Goal: Find contact information: Find contact information

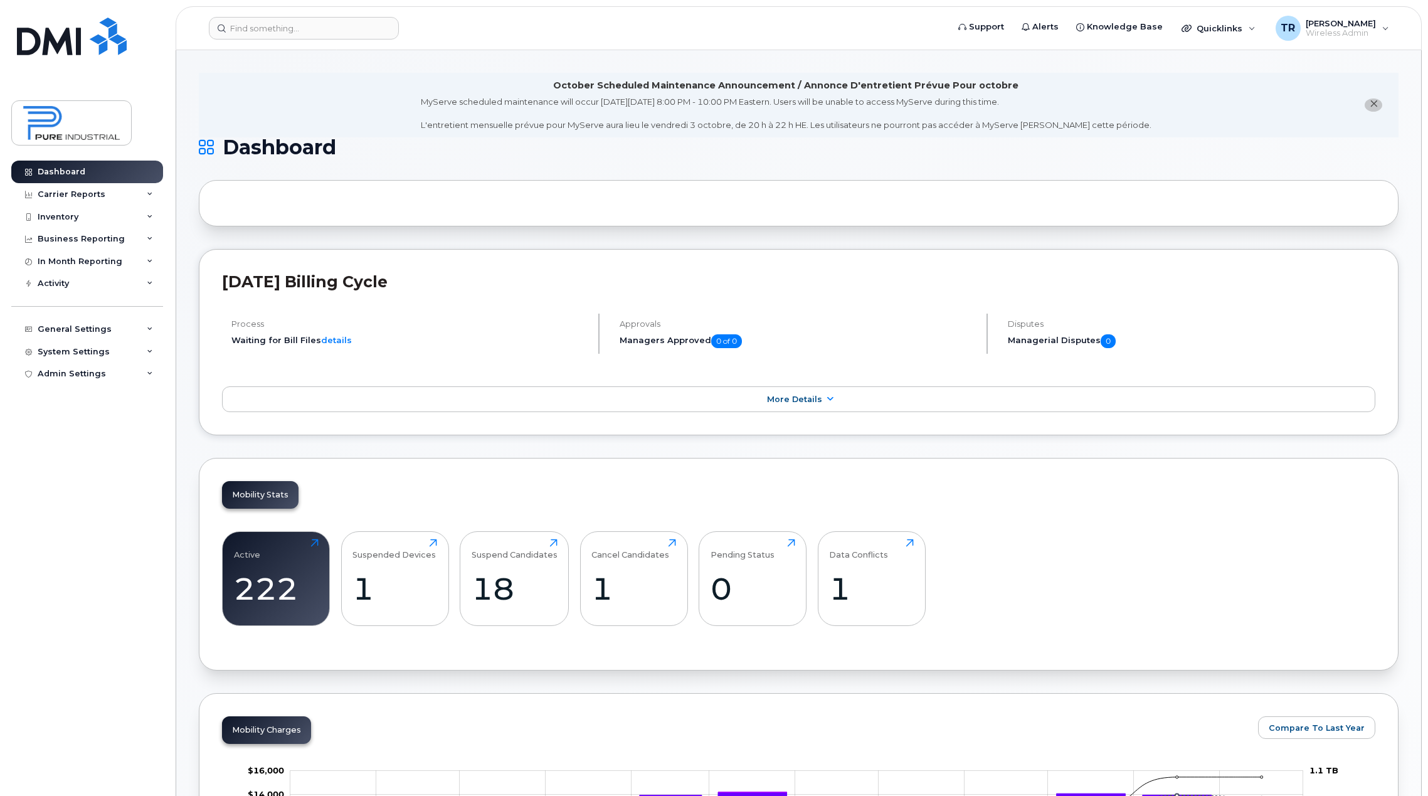
click at [61, 223] on div "Inventory" at bounding box center [87, 217] width 152 height 23
click at [67, 241] on div "Mobility Devices" at bounding box center [78, 239] width 71 height 11
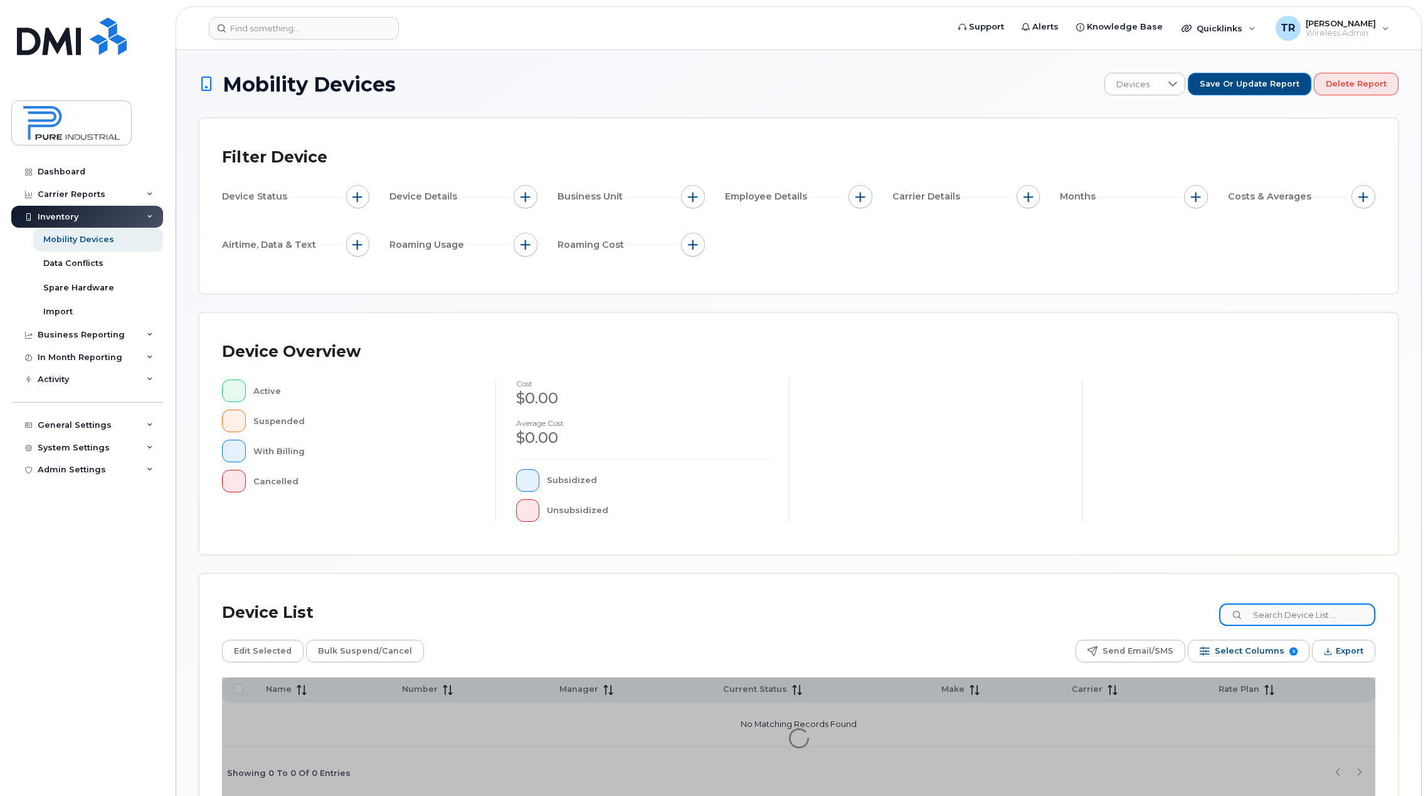
click at [1298, 621] on input at bounding box center [1297, 614] width 156 height 23
type input "aileen"
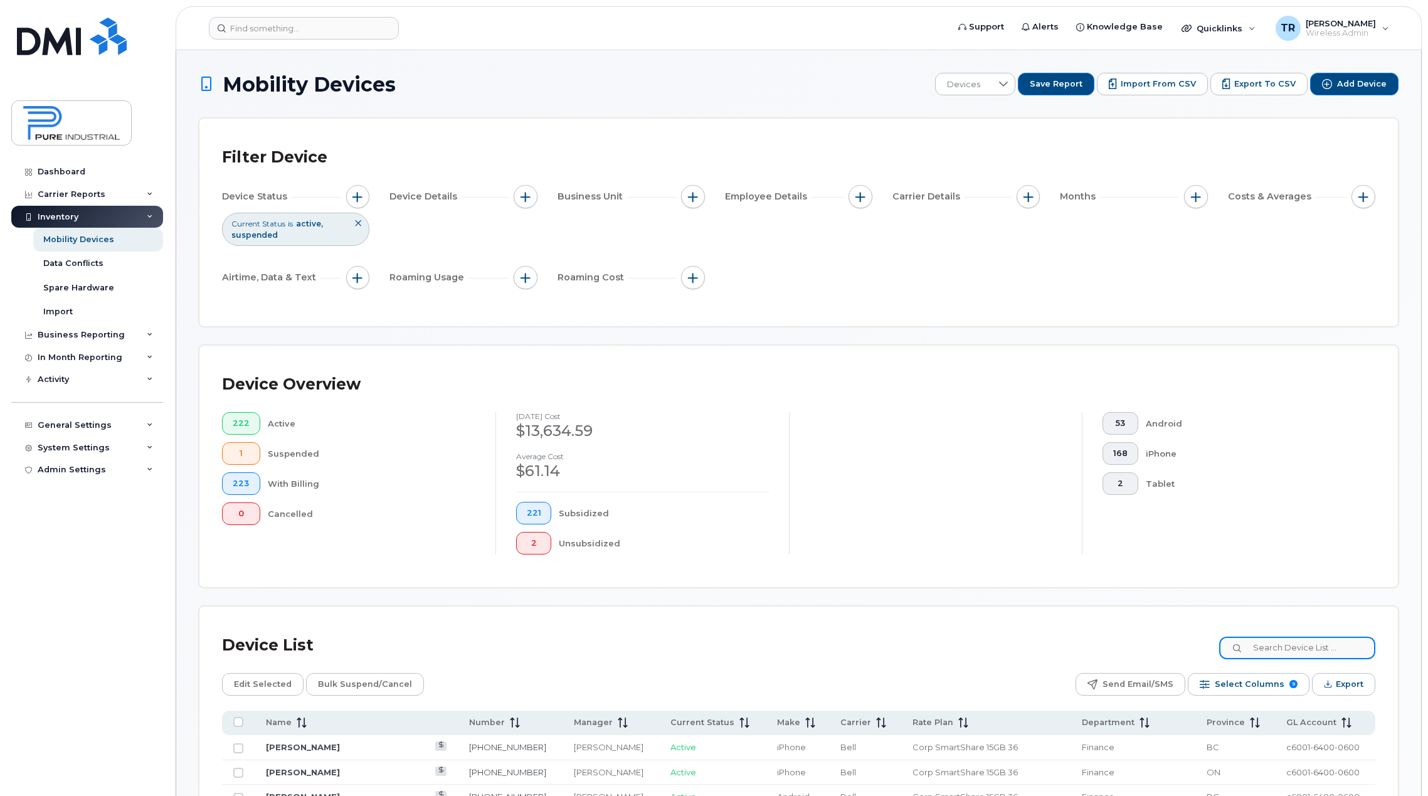
click at [1272, 645] on input at bounding box center [1297, 647] width 156 height 23
type input "aileen"
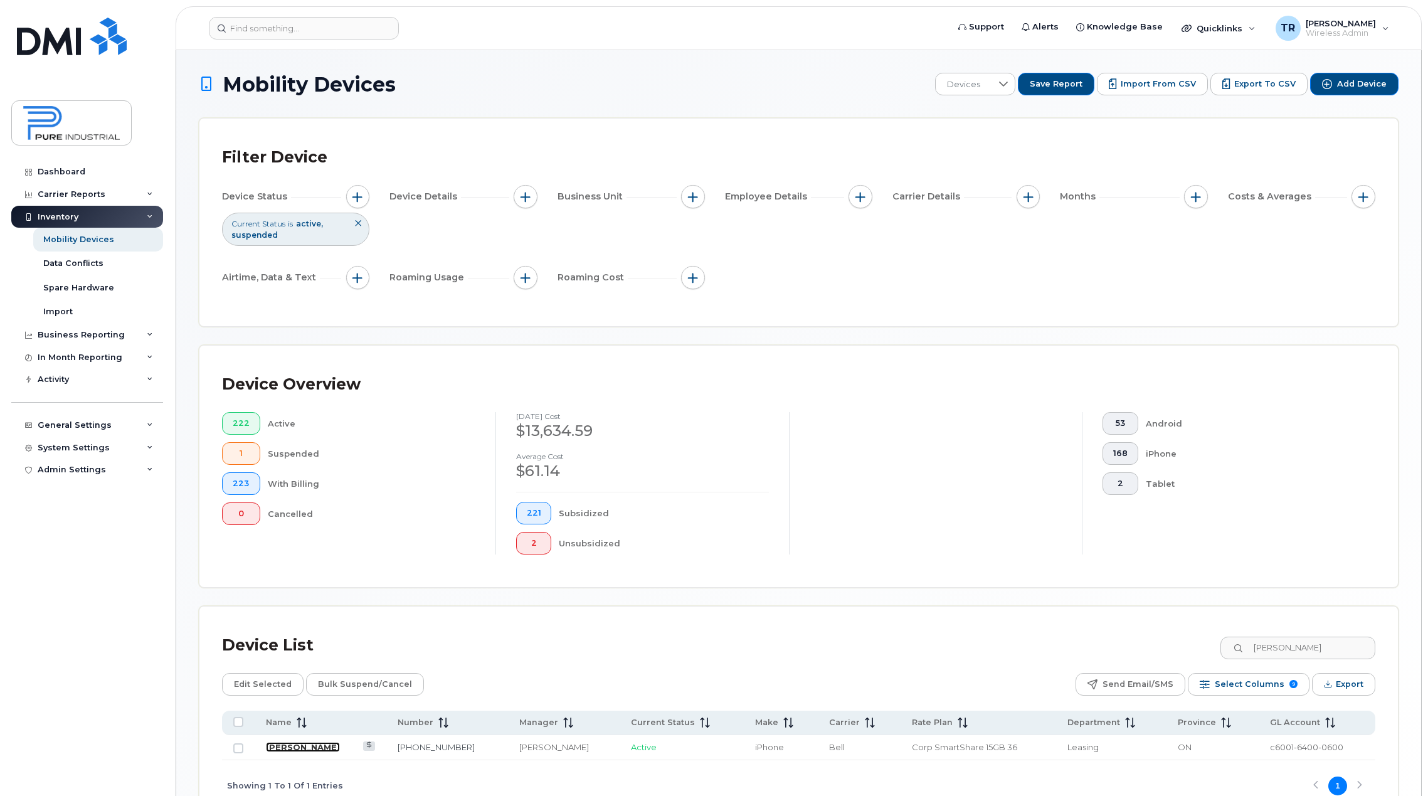
click at [308, 750] on link "[PERSON_NAME]" at bounding box center [303, 747] width 74 height 10
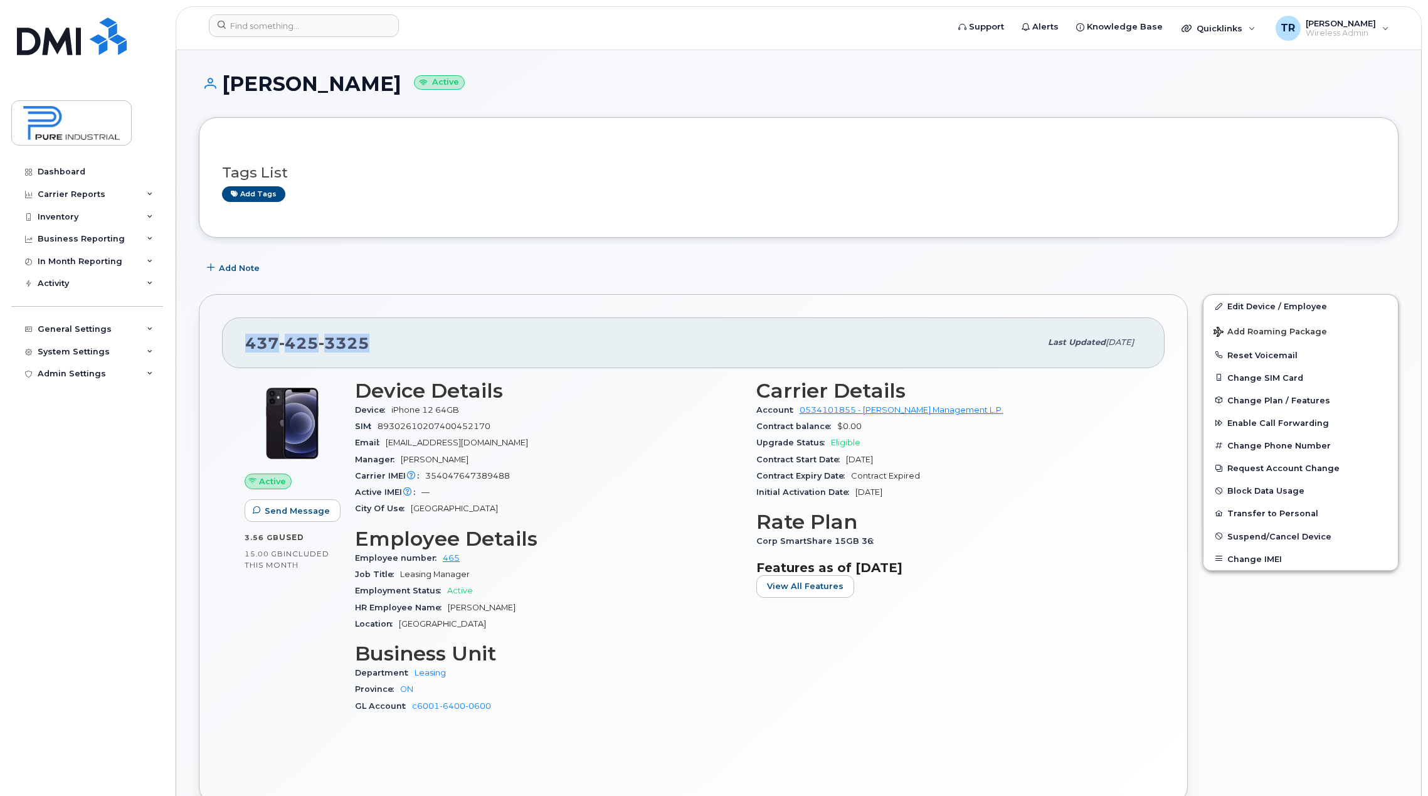
drag, startPoint x: 364, startPoint y: 347, endPoint x: 239, endPoint y: 345, distance: 124.8
click at [239, 345] on div "[PHONE_NUMBER] Last updated [DATE]" at bounding box center [693, 342] width 942 height 50
drag, startPoint x: 239, startPoint y: 345, endPoint x: 277, endPoint y: 352, distance: 38.4
copy span "[PHONE_NUMBER]"
